Goal: Task Accomplishment & Management: Manage account settings

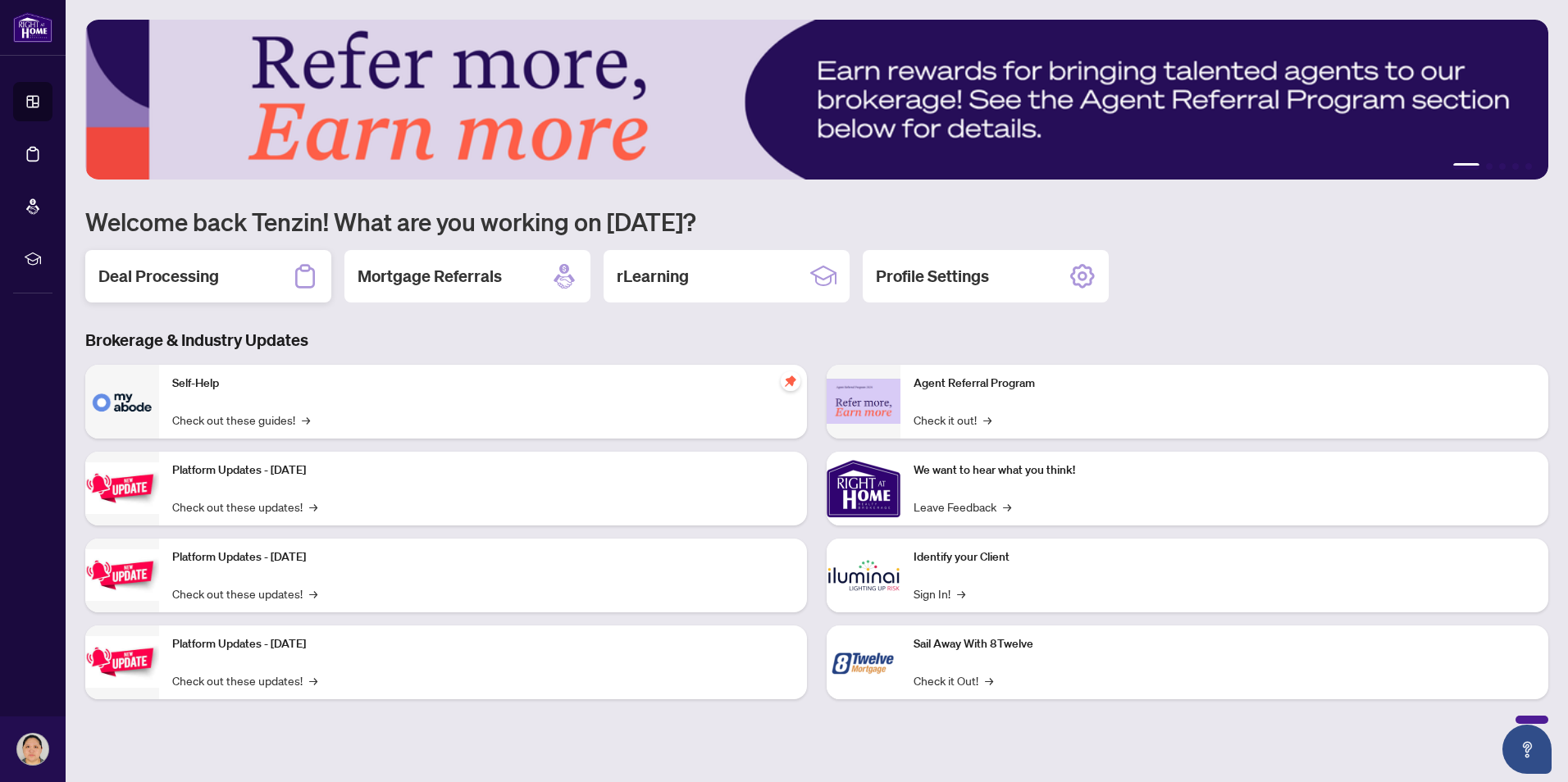
click at [229, 278] on div "Deal Processing" at bounding box center [208, 276] width 246 height 53
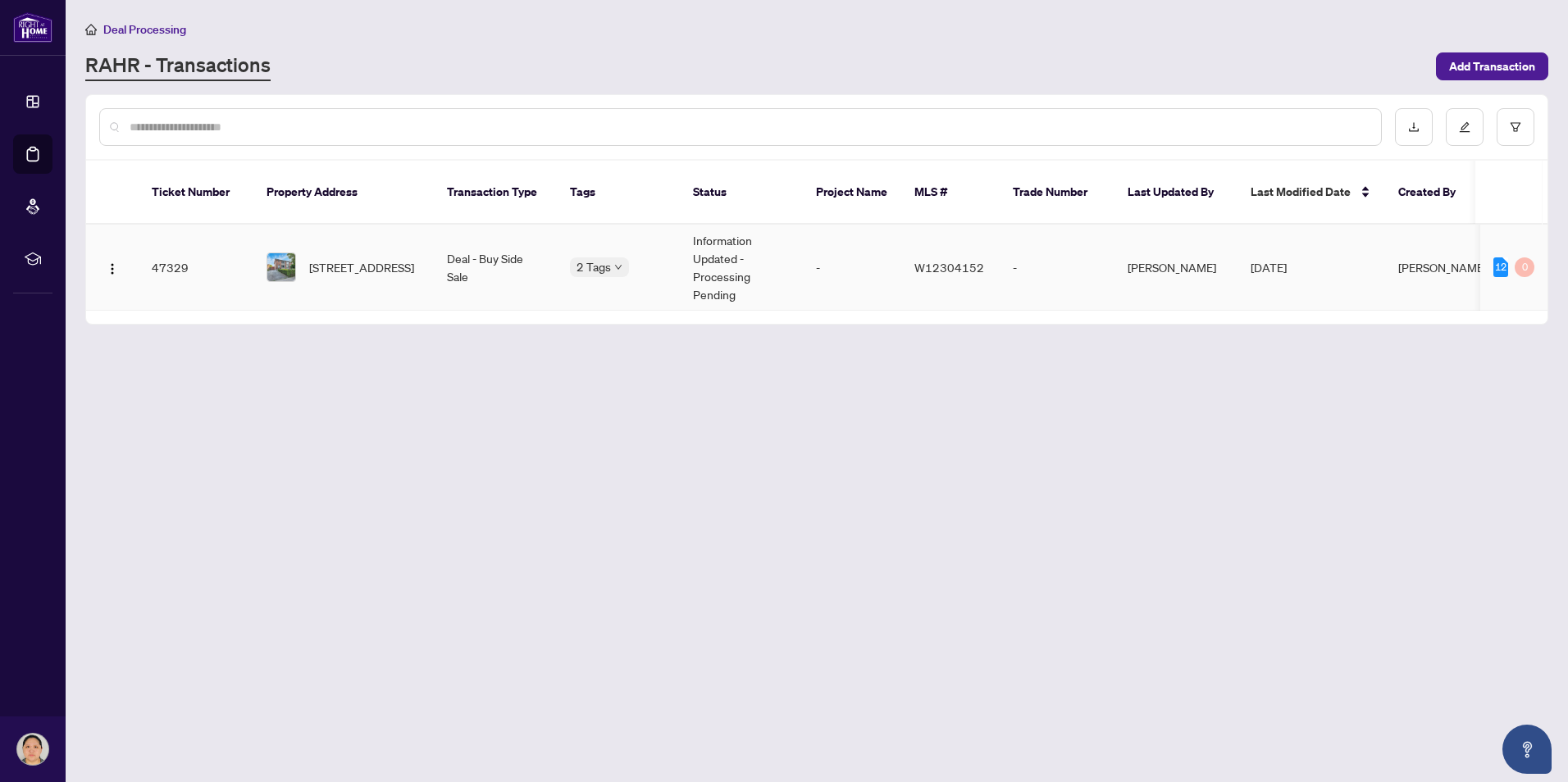
click at [179, 254] on td "47329" at bounding box center [196, 267] width 115 height 86
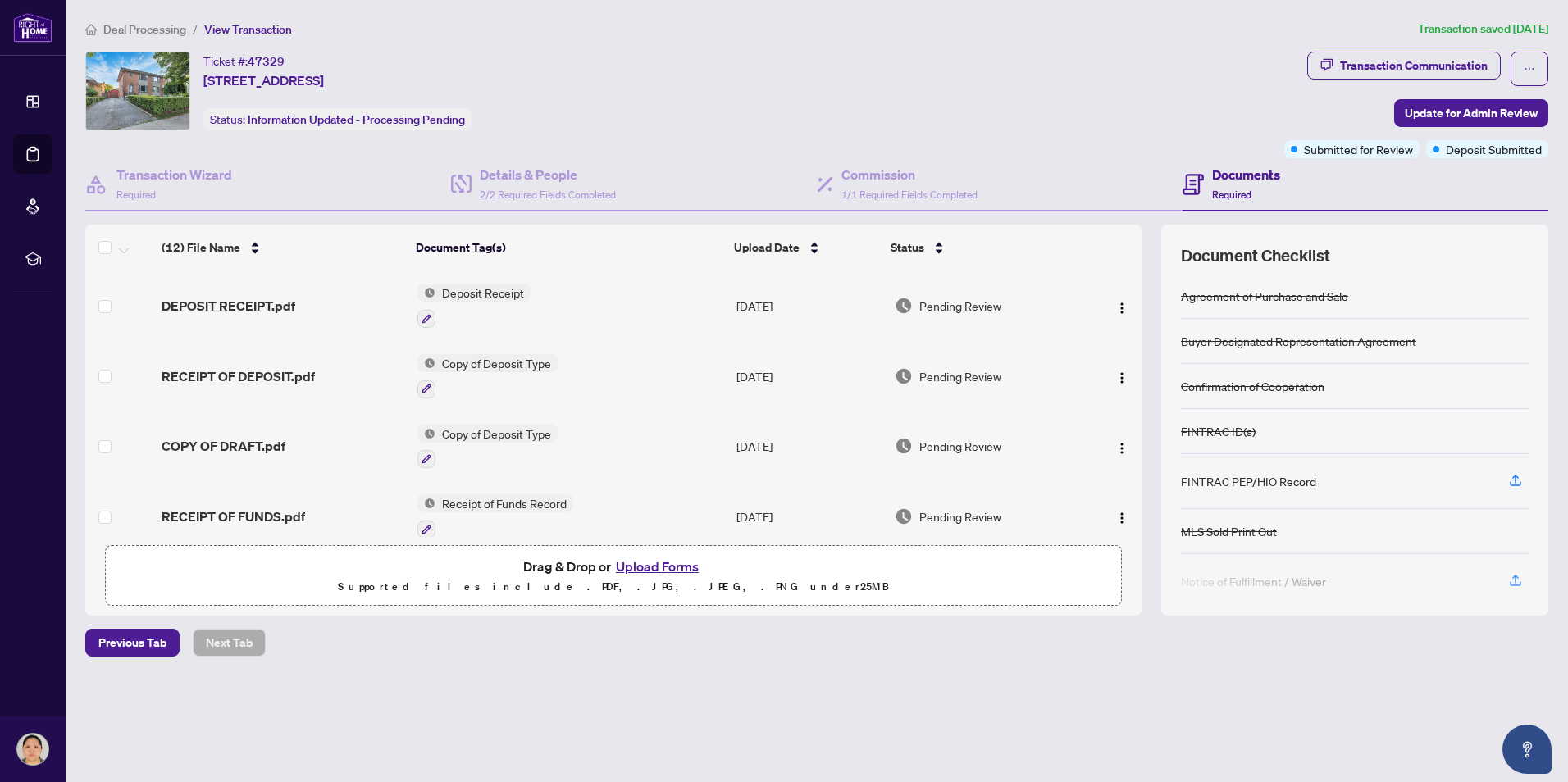
click at [1234, 174] on h4 "Documents" at bounding box center [1246, 175] width 68 height 20
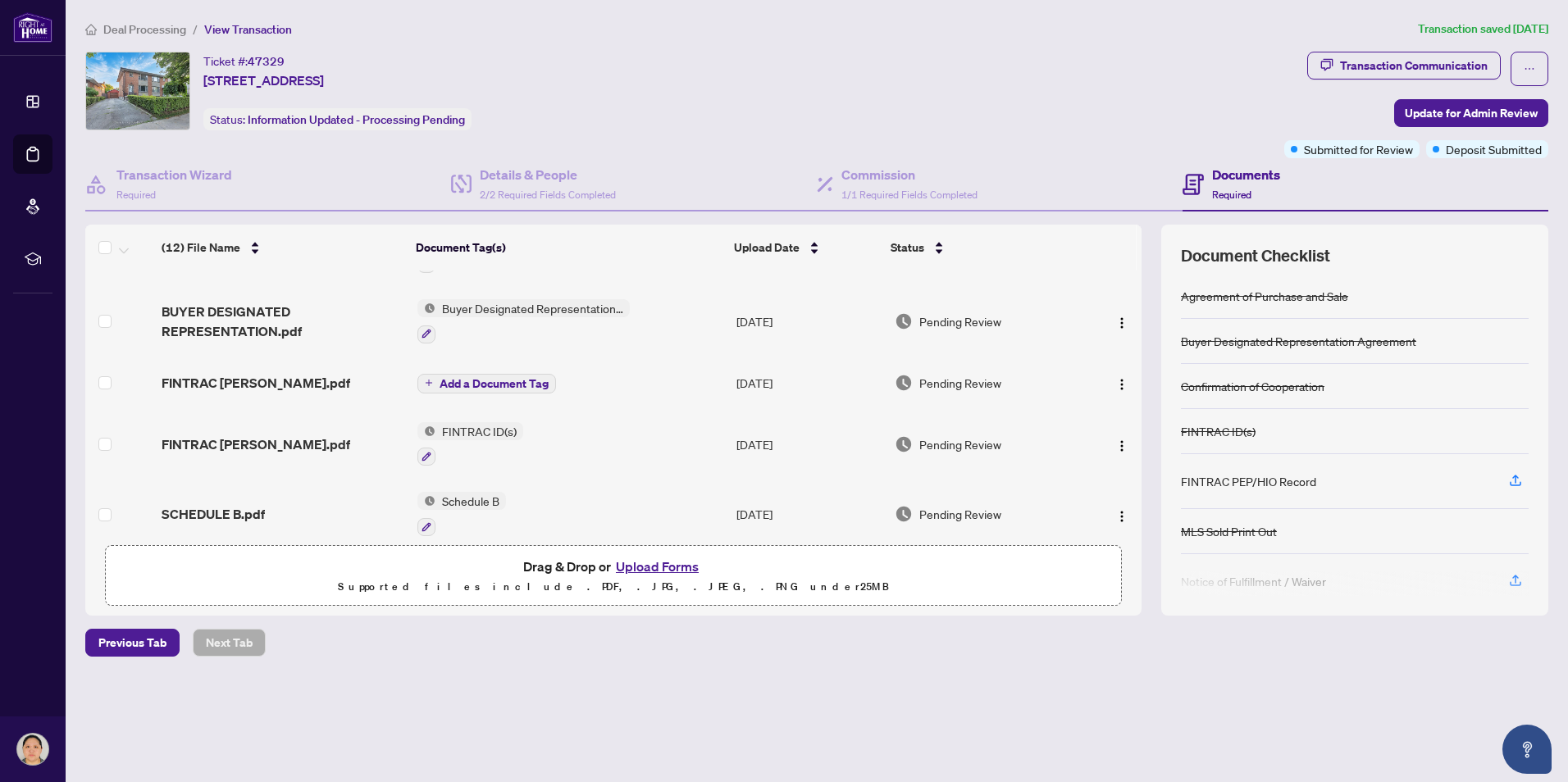
scroll to position [397, 0]
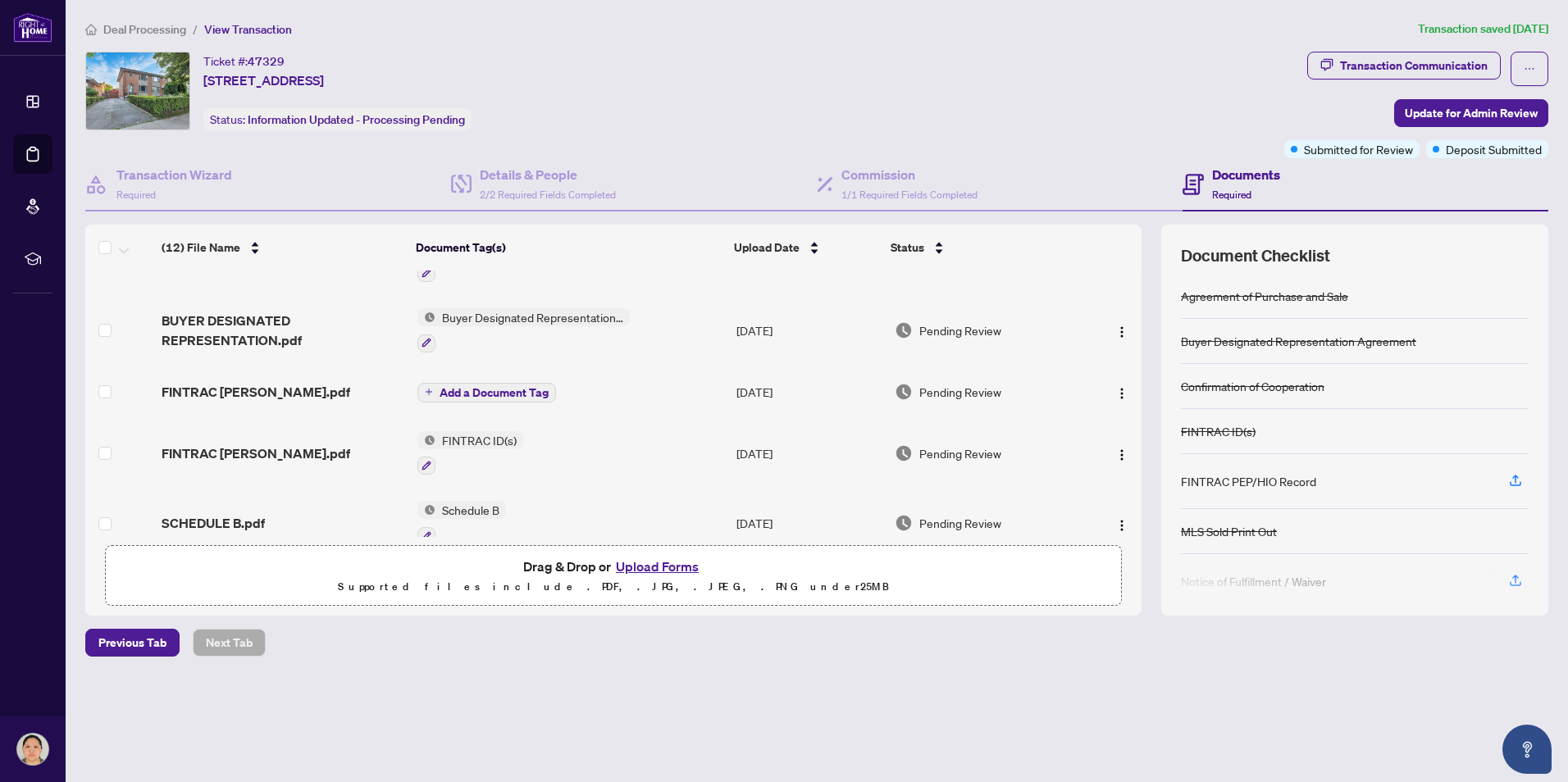
click at [497, 390] on span "Add a Document Tag" at bounding box center [494, 393] width 109 height 12
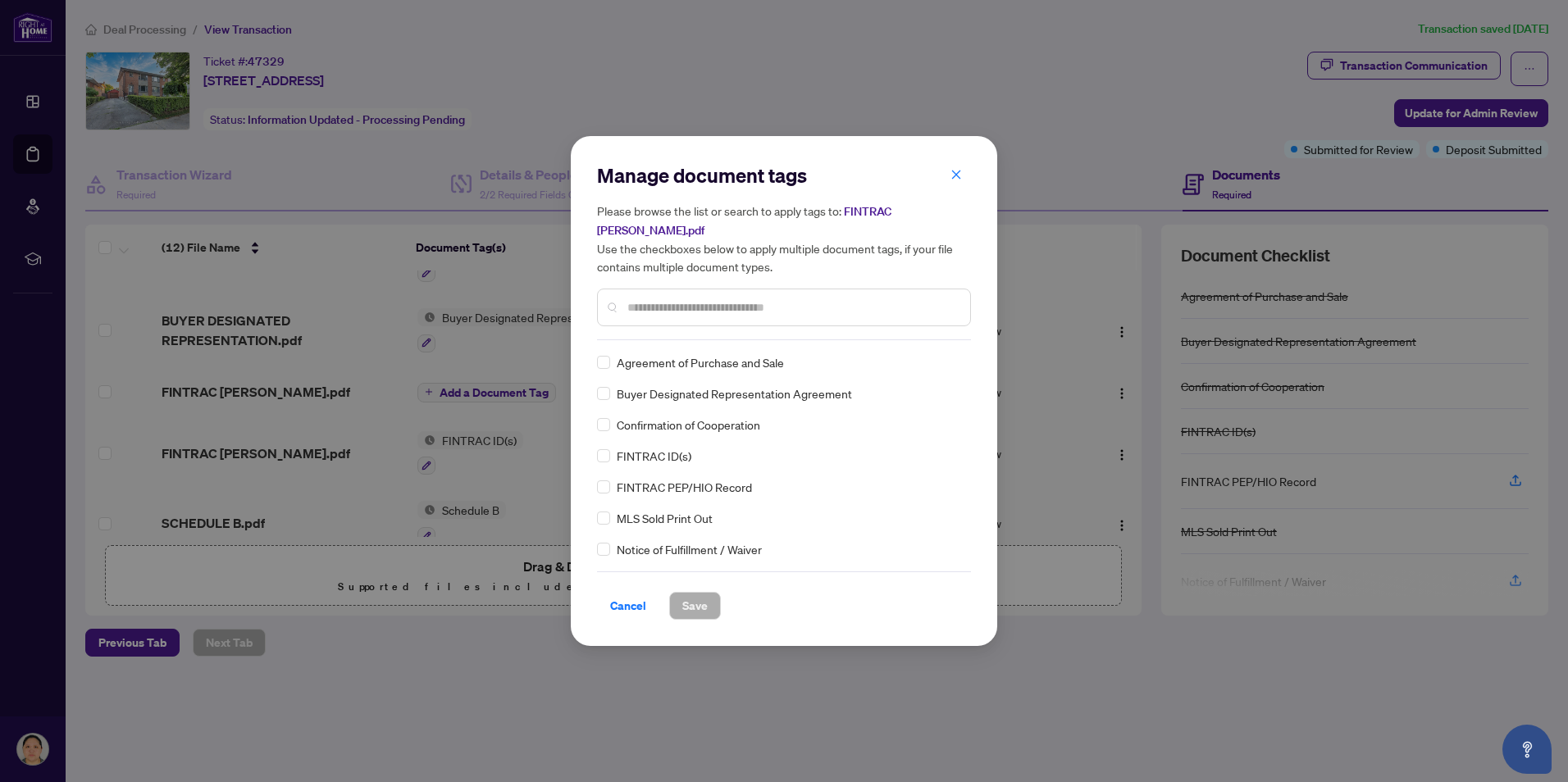
click at [671, 326] on div "Manage document tags Please browse the list or search to apply tags to: FINTRAC…" at bounding box center [784, 251] width 374 height 178
click at [677, 305] on input "text" at bounding box center [792, 308] width 330 height 18
click at [704, 606] on span "Save" at bounding box center [695, 605] width 25 height 26
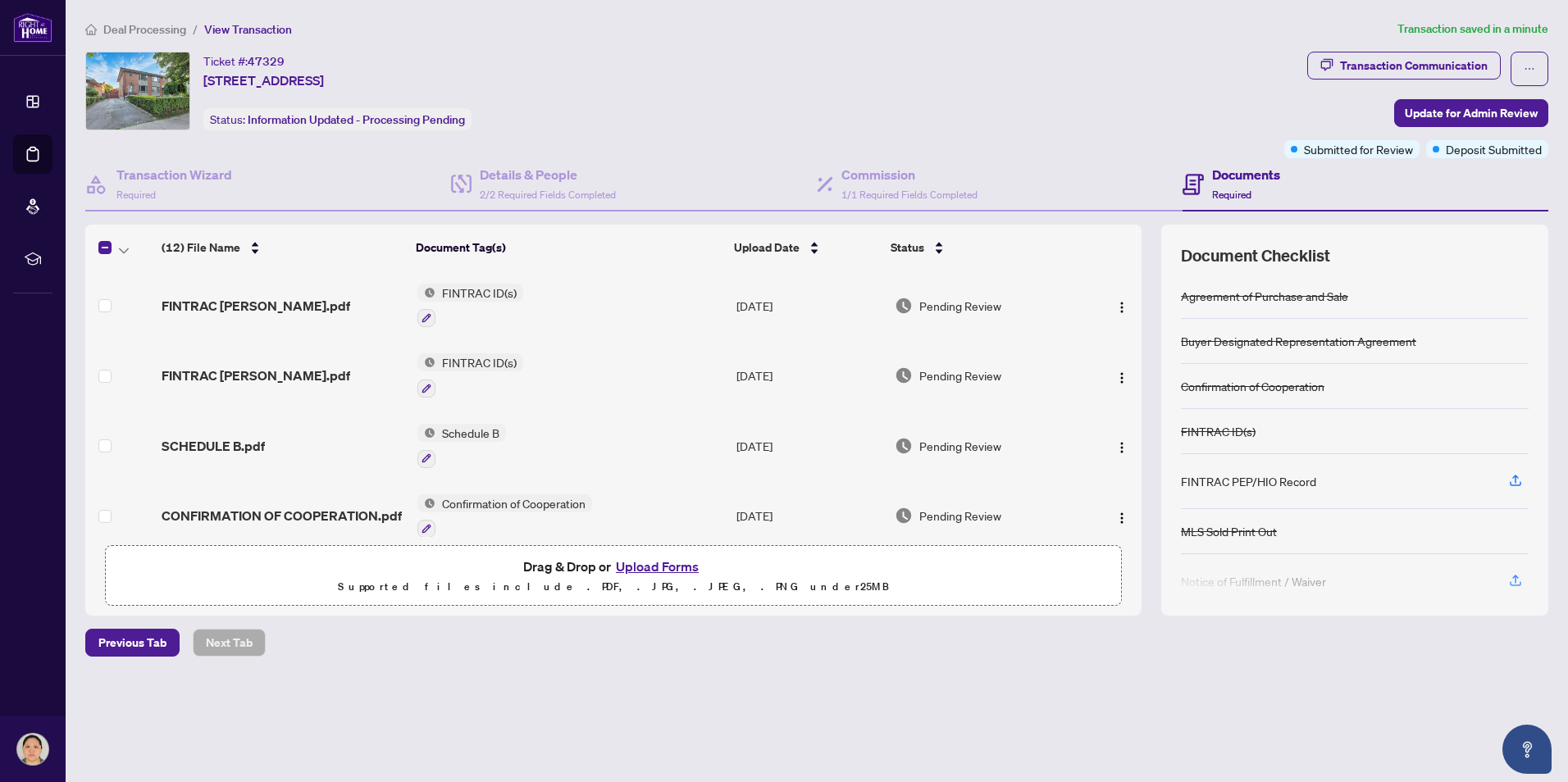
scroll to position [574, 0]
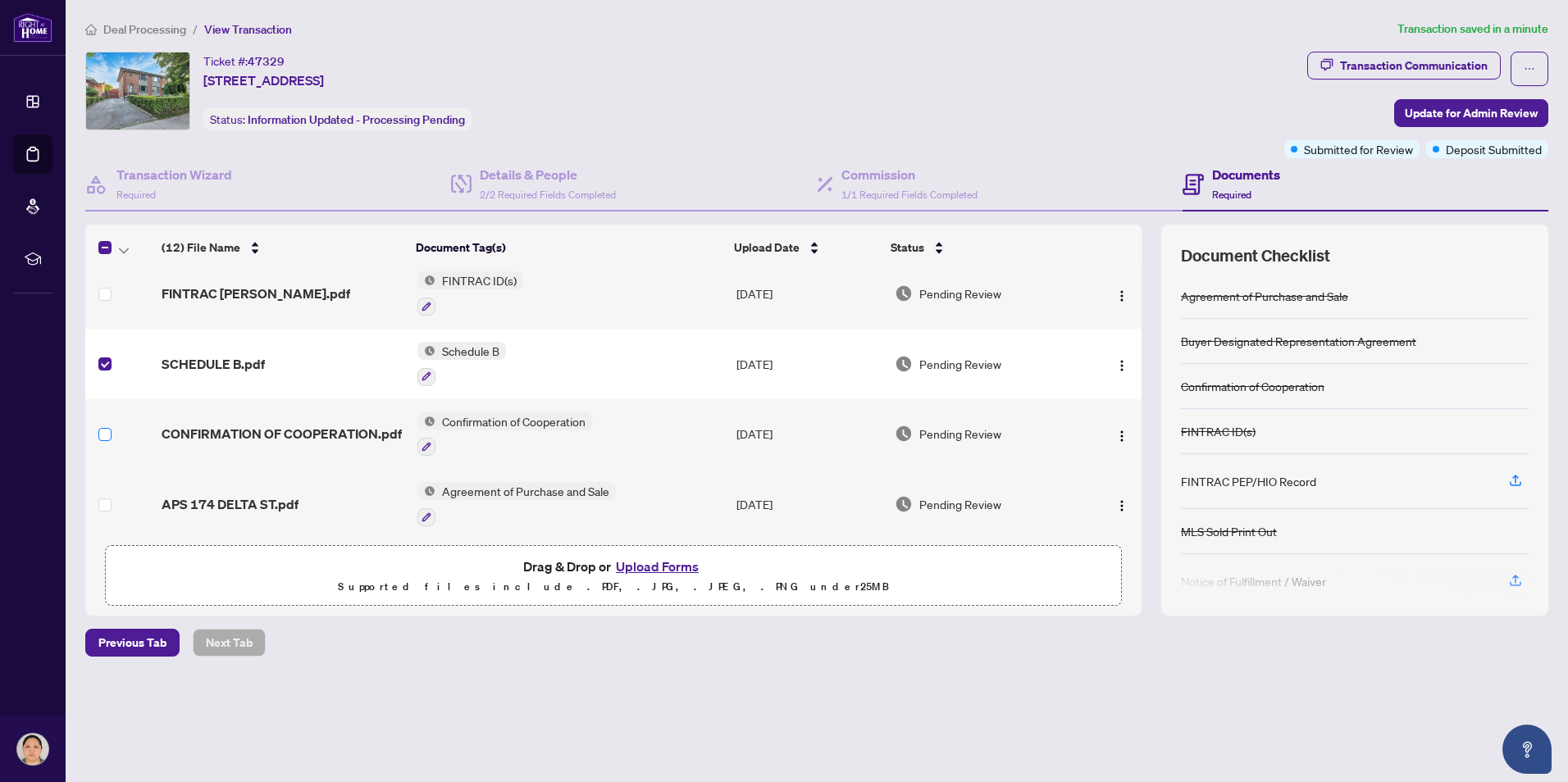
click at [106, 437] on label at bounding box center [105, 435] width 13 height 18
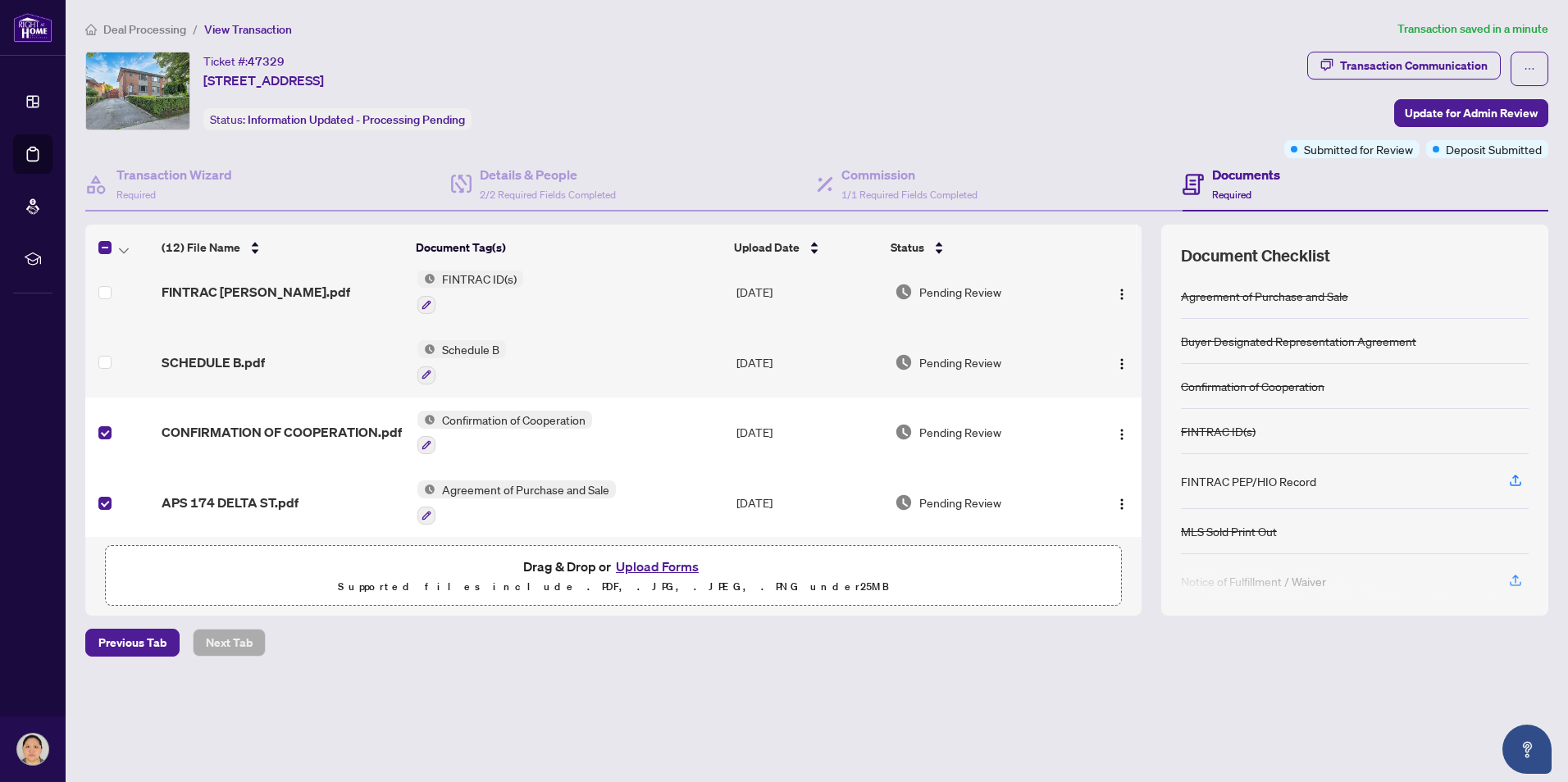
scroll to position [578, 0]
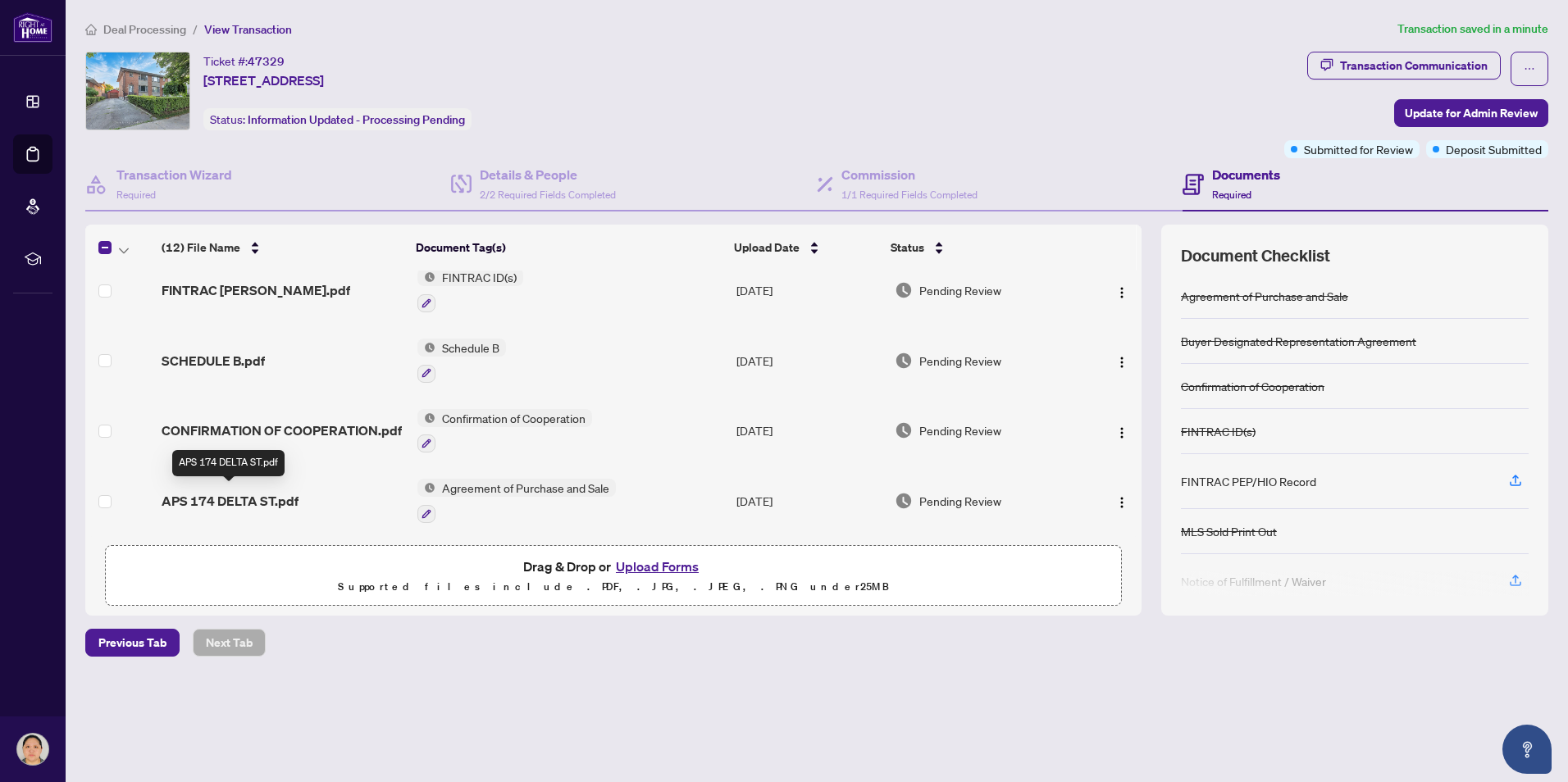
click at [214, 497] on span "APS 174 DELTA ST.pdf" at bounding box center [230, 502] width 137 height 20
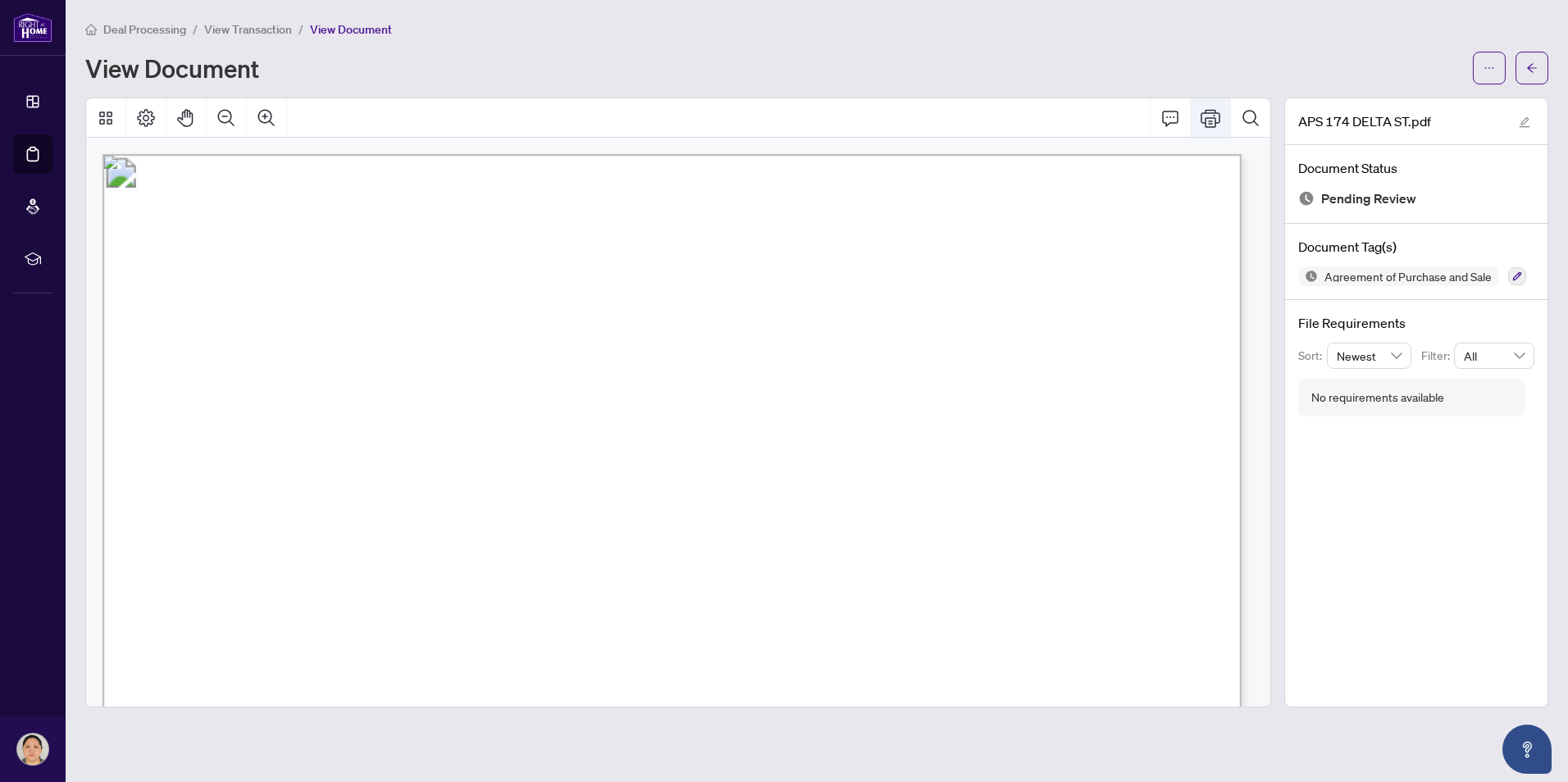
click at [1209, 118] on icon "Print" at bounding box center [1211, 119] width 20 height 18
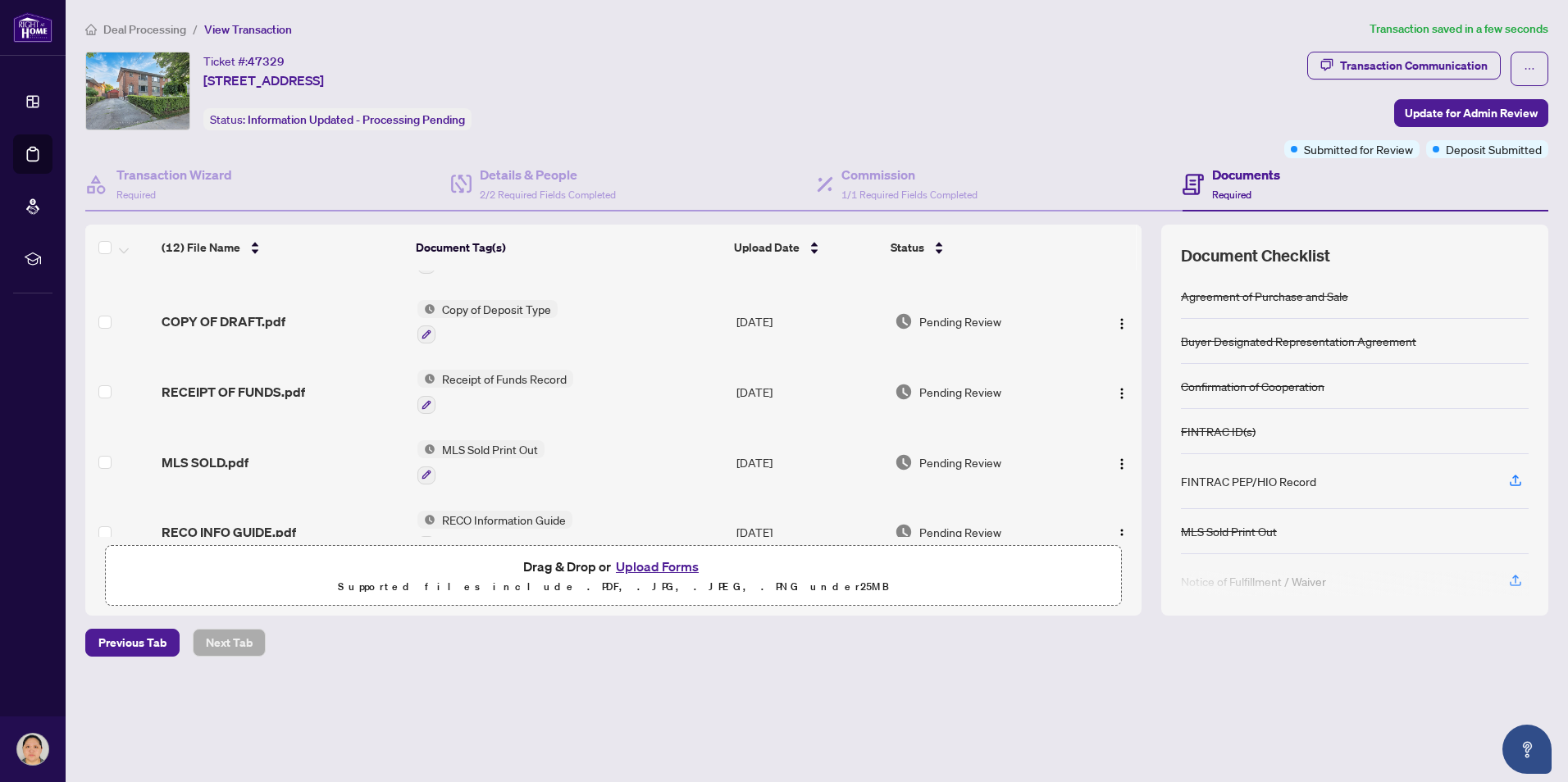
scroll to position [164, 0]
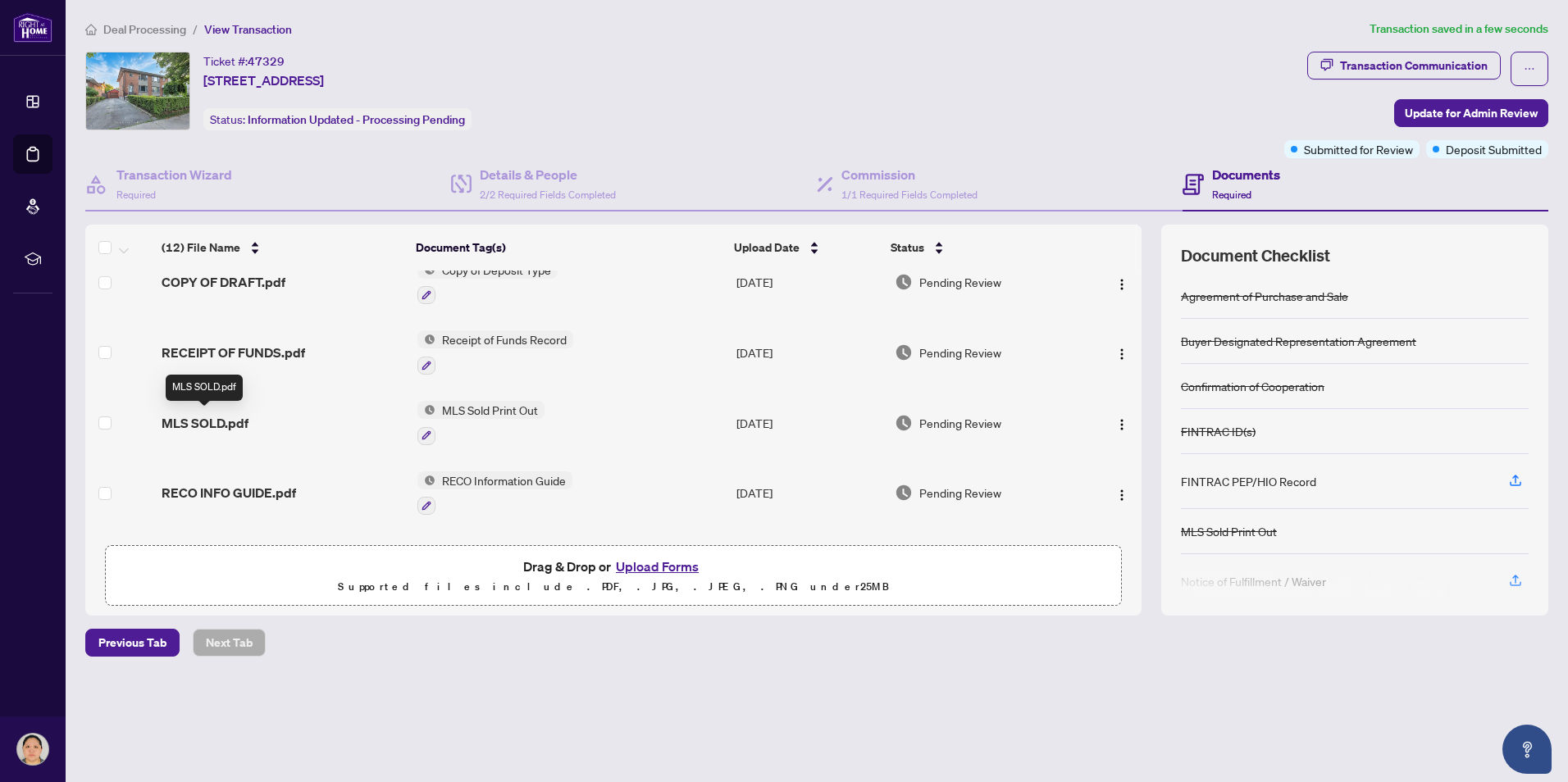
click at [218, 419] on span "MLS SOLD.pdf" at bounding box center [205, 423] width 87 height 20
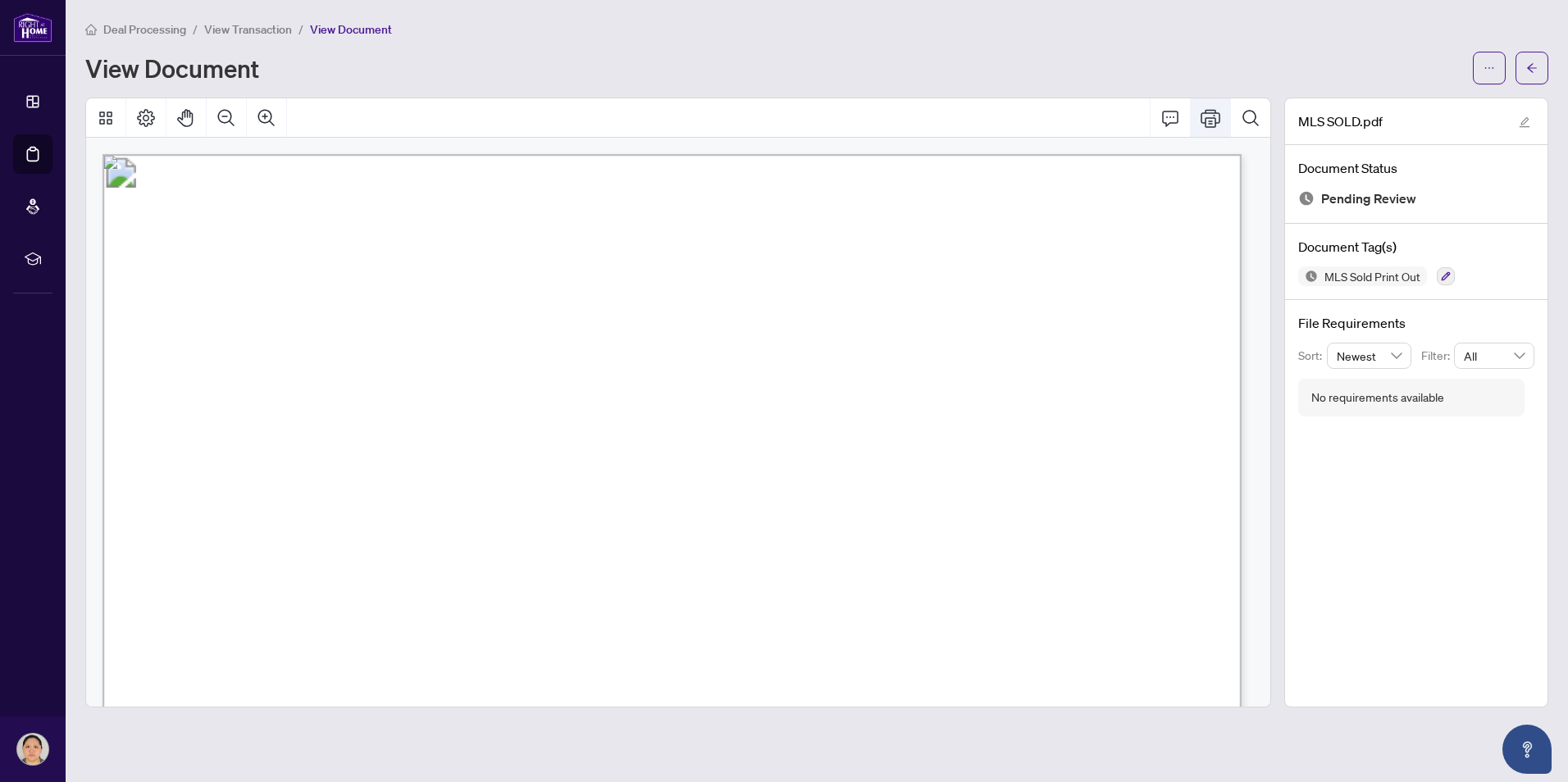
click at [1212, 119] on icon "Print" at bounding box center [1211, 119] width 20 height 18
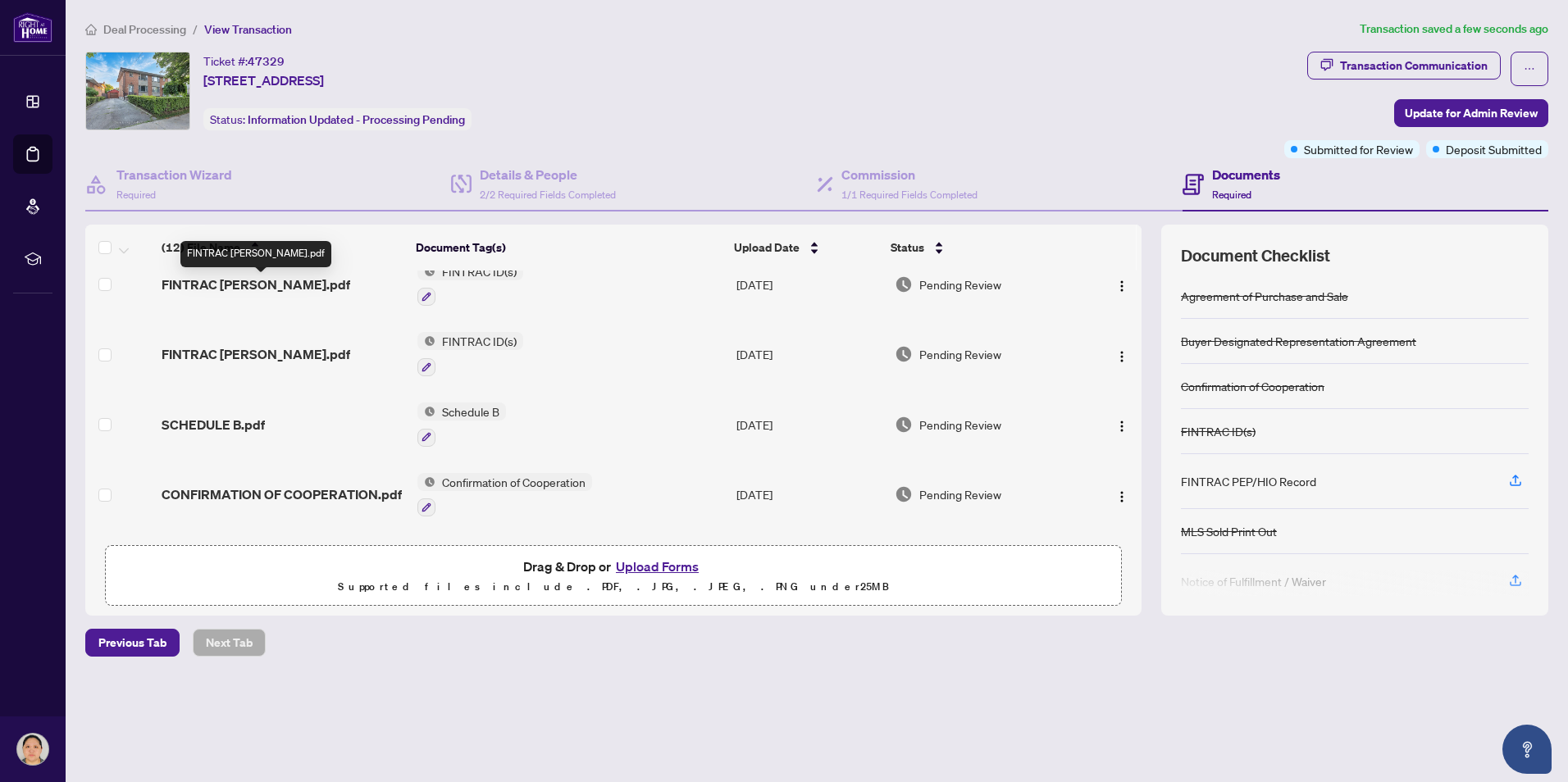
scroll to position [578, 0]
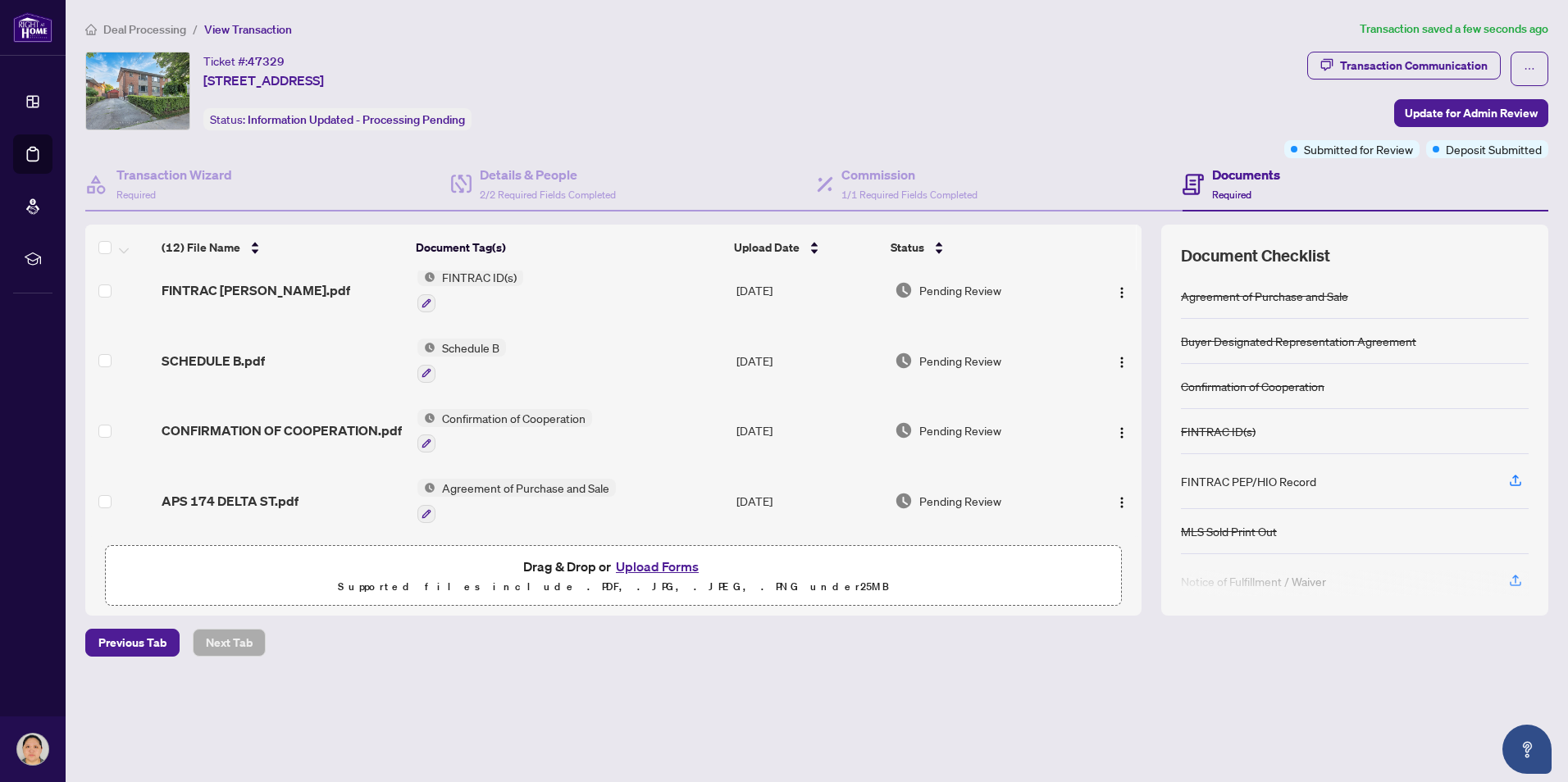
click at [243, 355] on span "SCHEDULE B.pdf" at bounding box center [214, 361] width 103 height 20
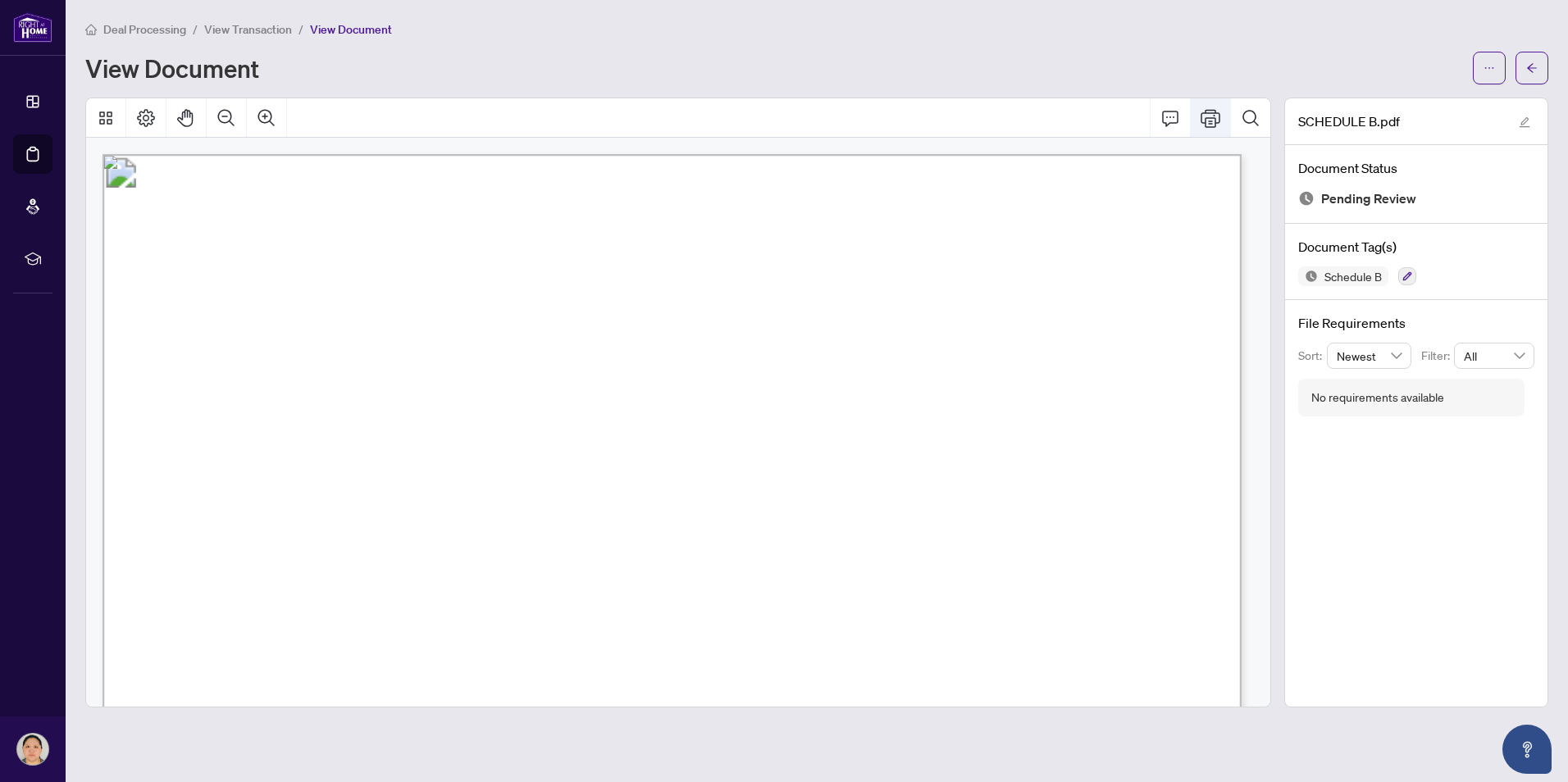
click at [1208, 117] on icon "Print" at bounding box center [1211, 119] width 20 height 18
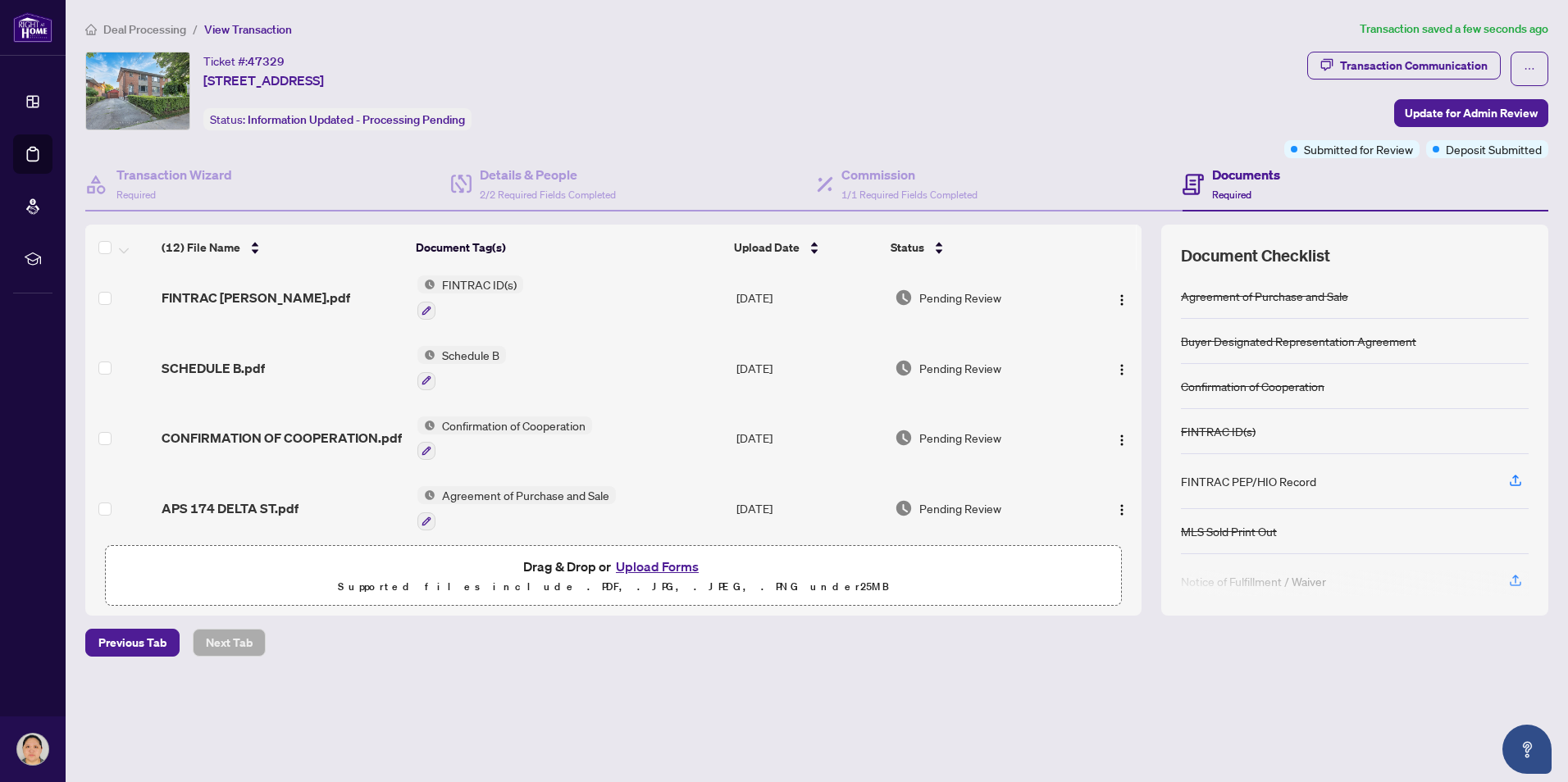
scroll to position [574, 0]
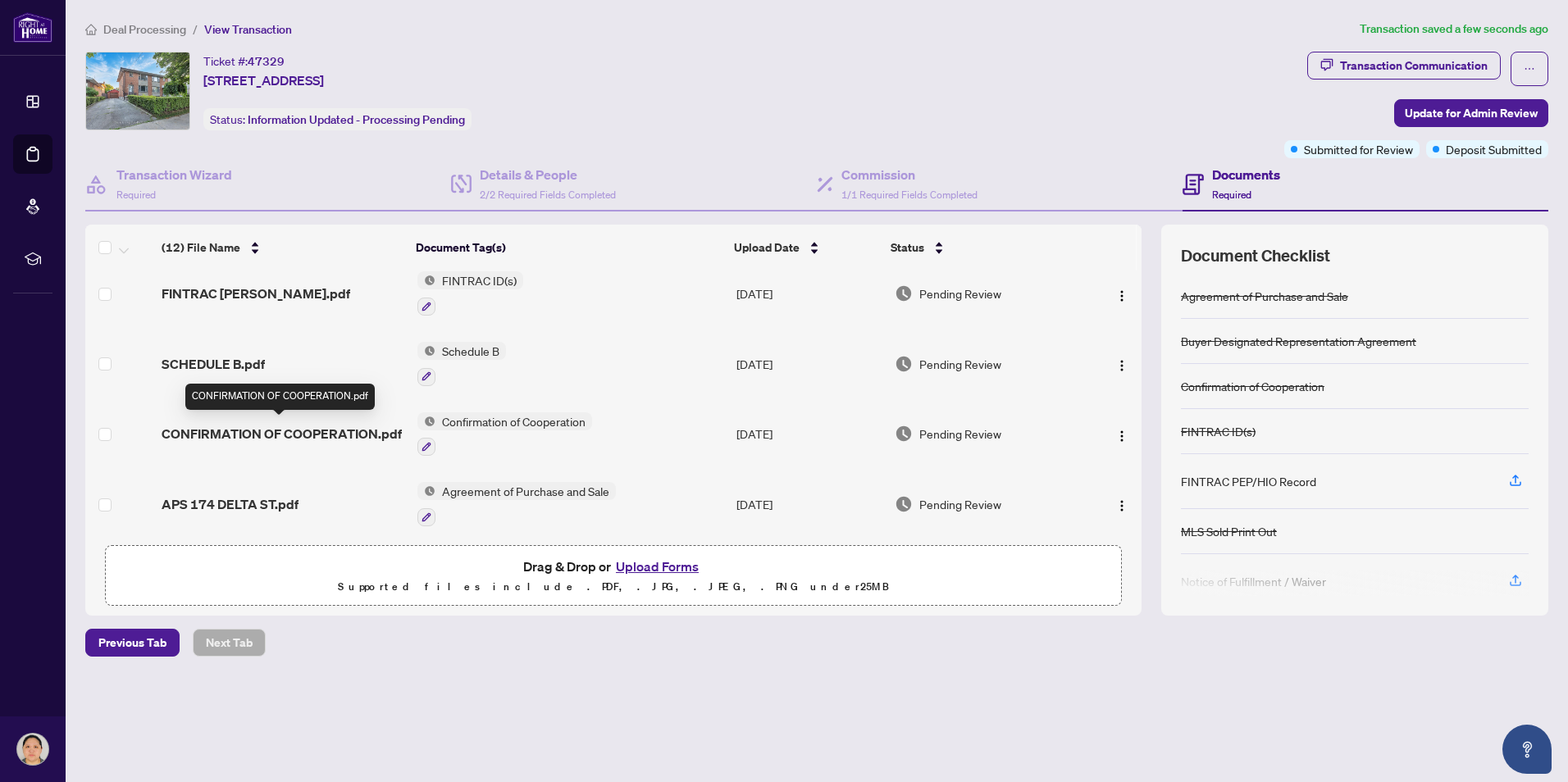
click at [280, 434] on span "CONFIRMATION OF COOPERATION.pdf" at bounding box center [282, 434] width 240 height 20
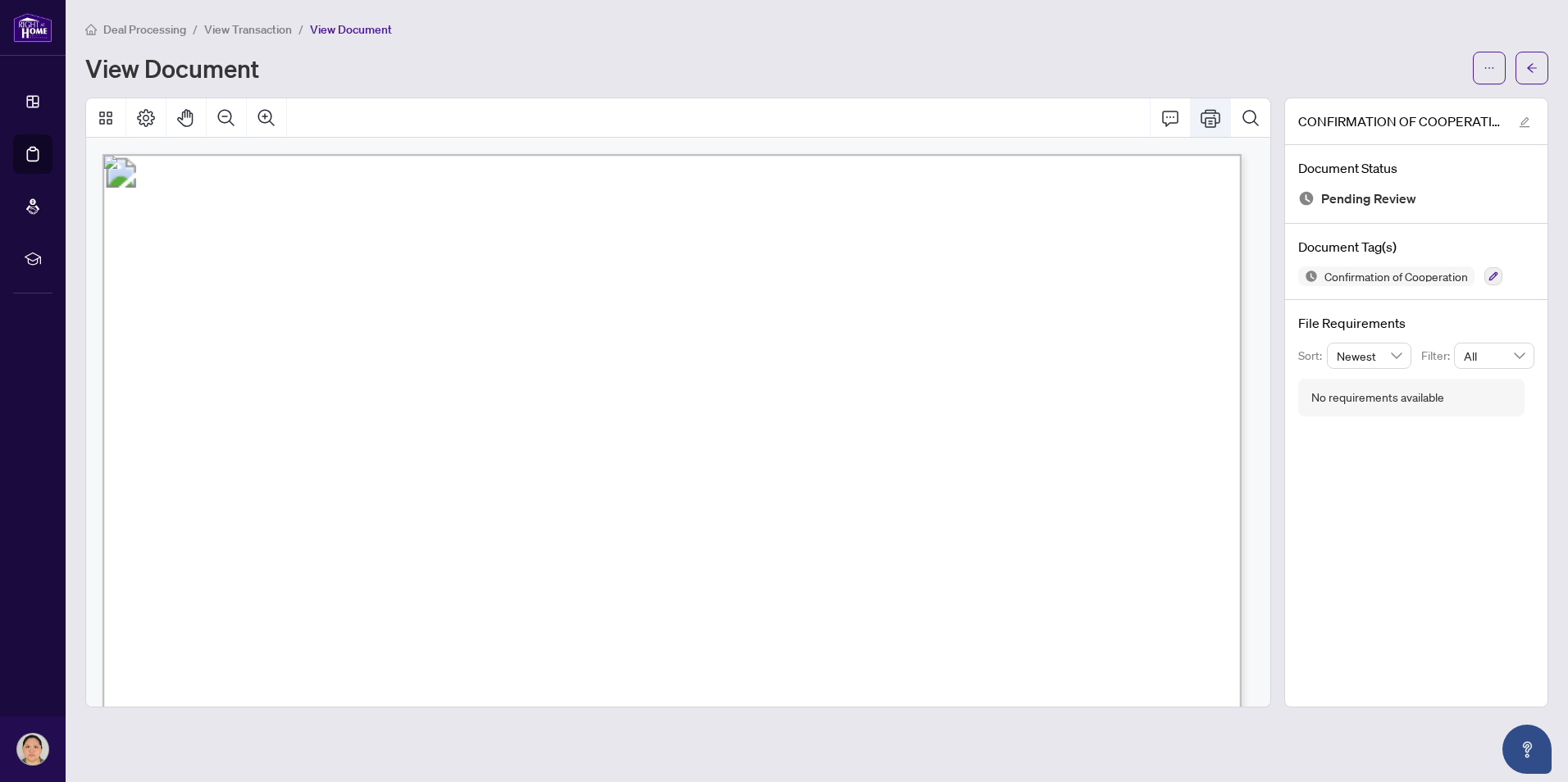
click at [1216, 118] on icon "Print" at bounding box center [1211, 119] width 20 height 20
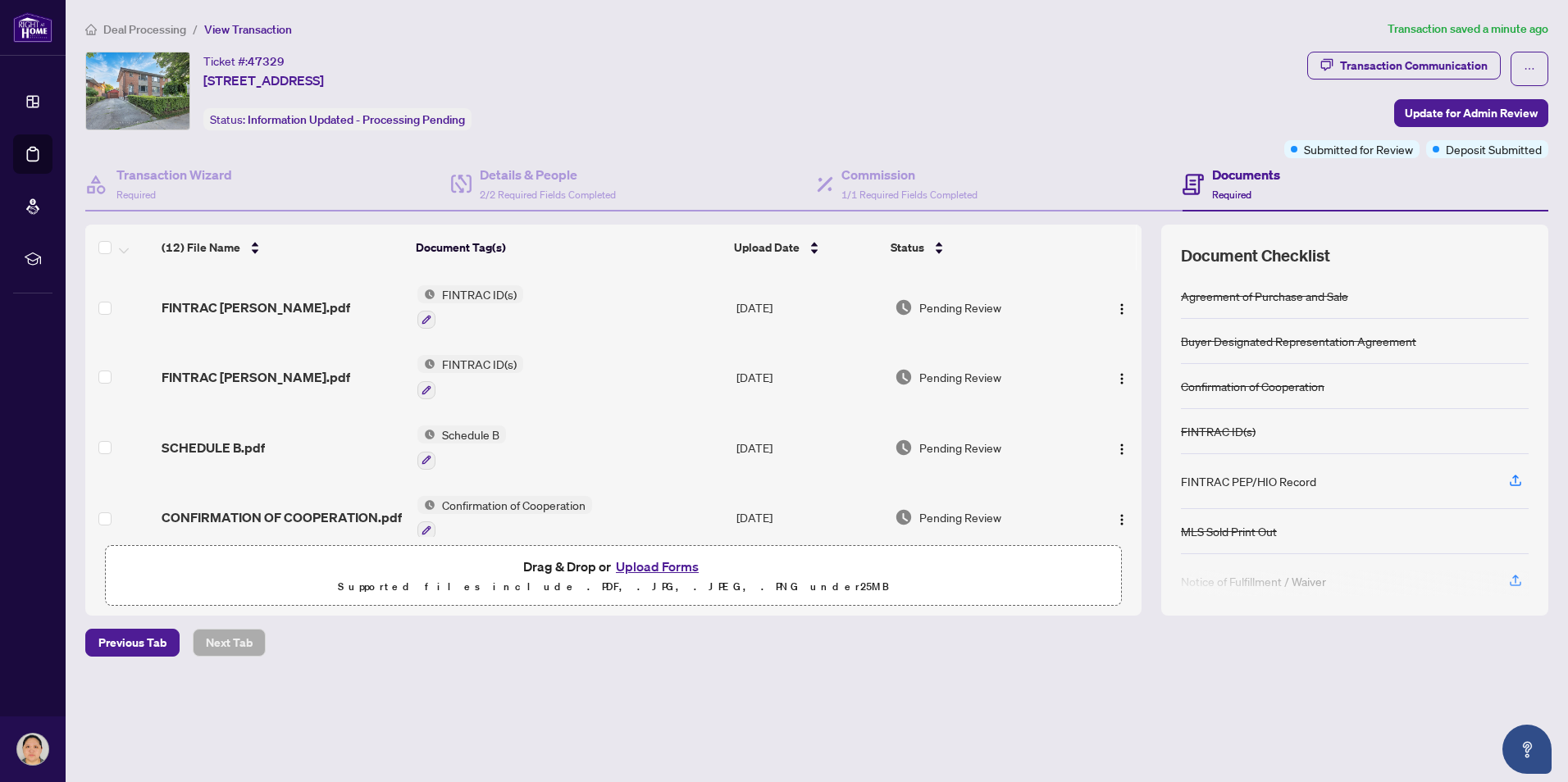
scroll to position [492, 0]
